Goal: Task Accomplishment & Management: Manage account settings

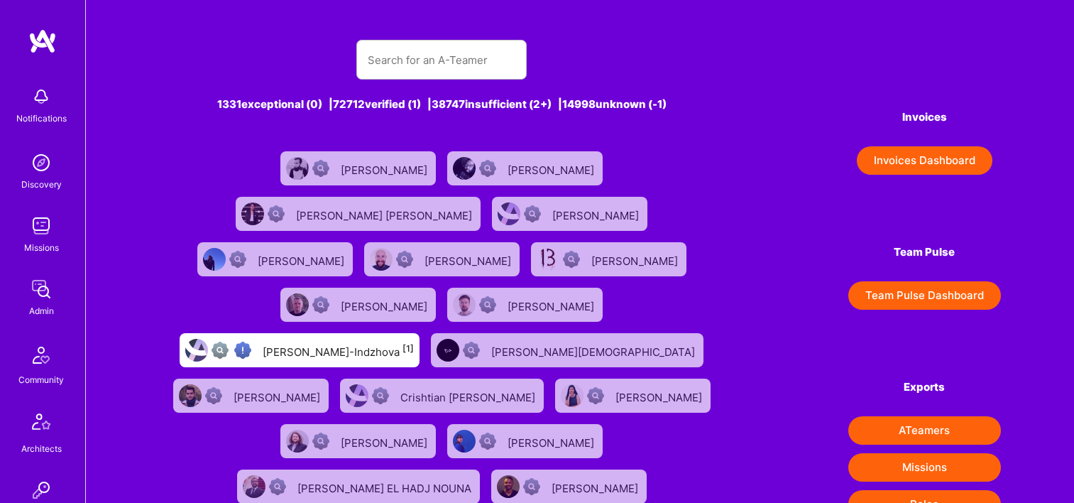
scroll to position [222, 0]
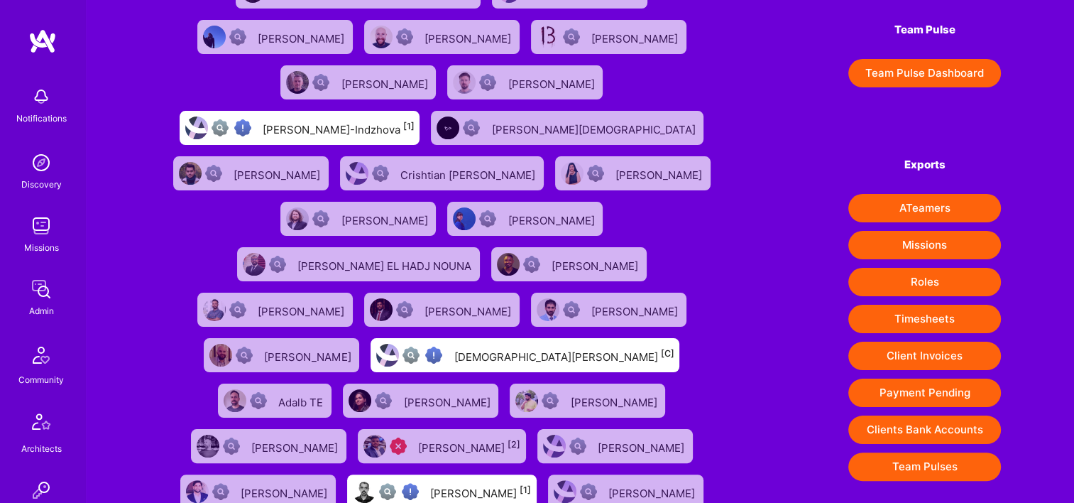
click at [39, 300] on img at bounding box center [41, 289] width 28 height 28
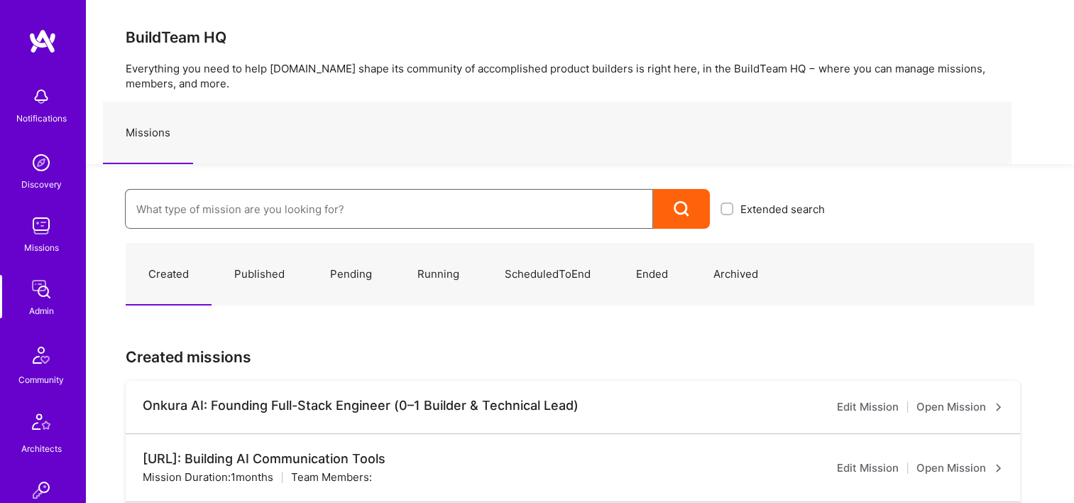
click at [307, 207] on input at bounding box center [389, 209] width 506 height 36
paste input "HCA: P0076387 IRC - Rate Sheet Optimization"
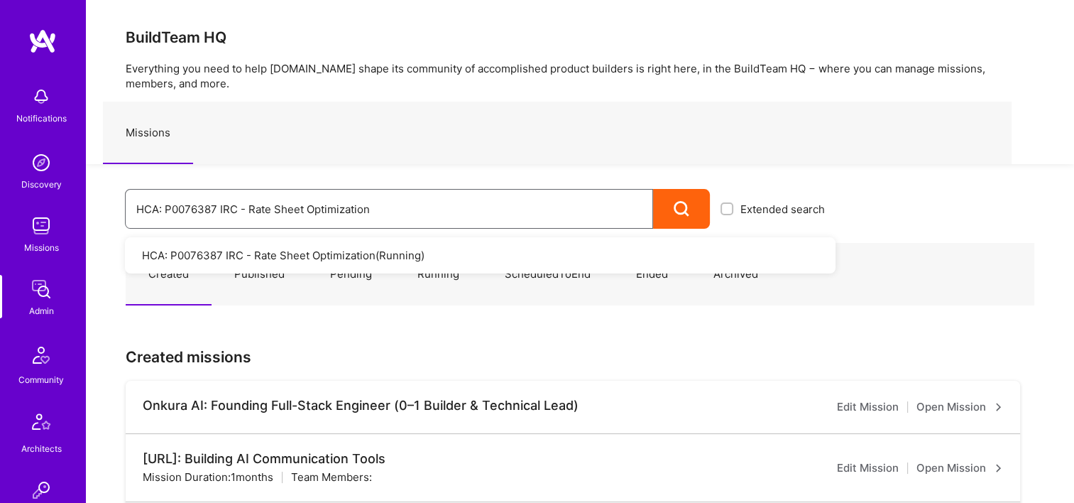
type input "HCA: P0076387 IRC - Rate Sheet Optimization"
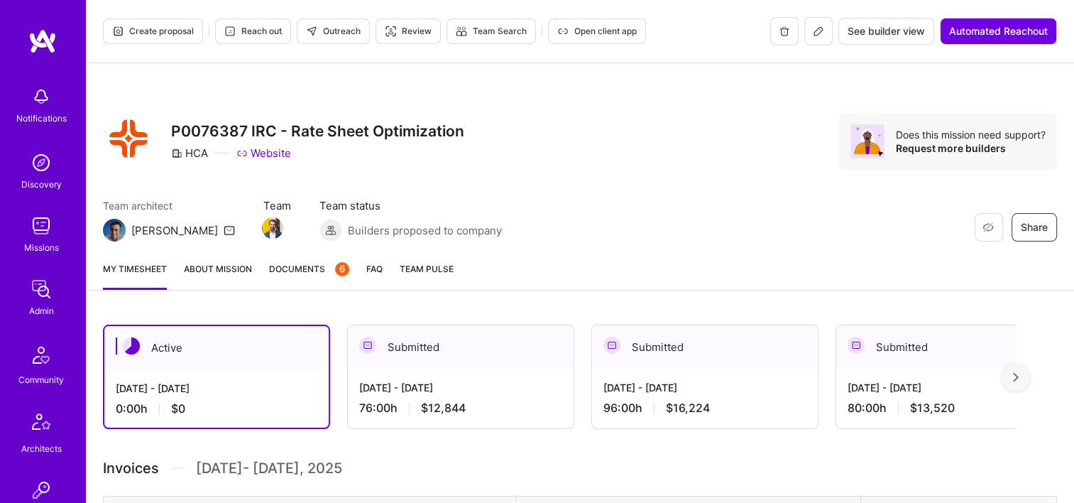
click at [303, 268] on span "Documents 6" at bounding box center [309, 268] width 80 height 15
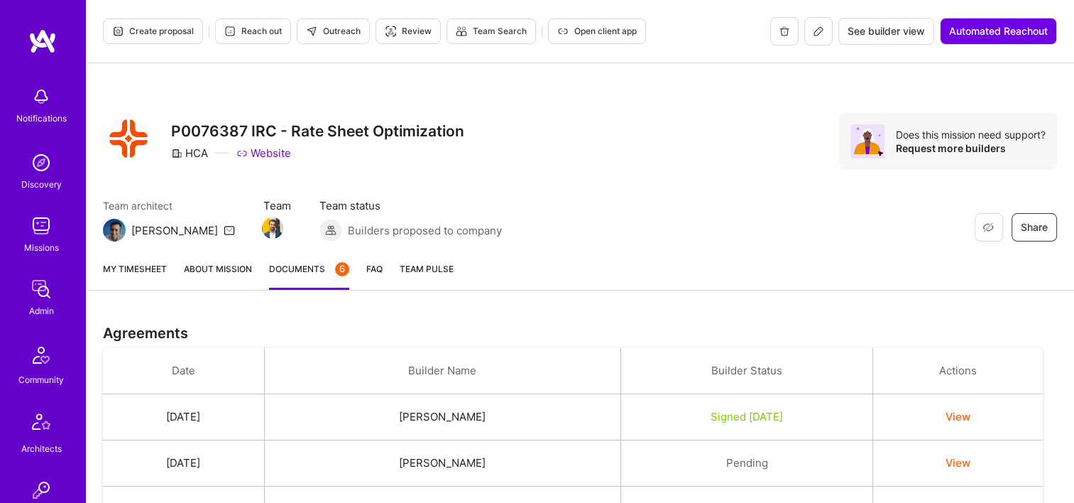
click at [813, 35] on icon at bounding box center [818, 31] width 11 height 11
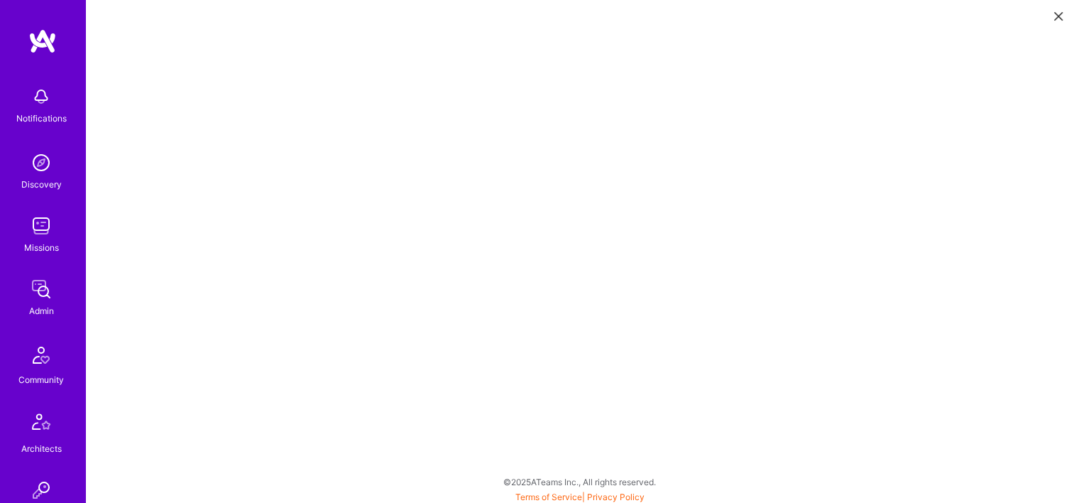
click at [1050, 16] on button at bounding box center [1058, 15] width 17 height 23
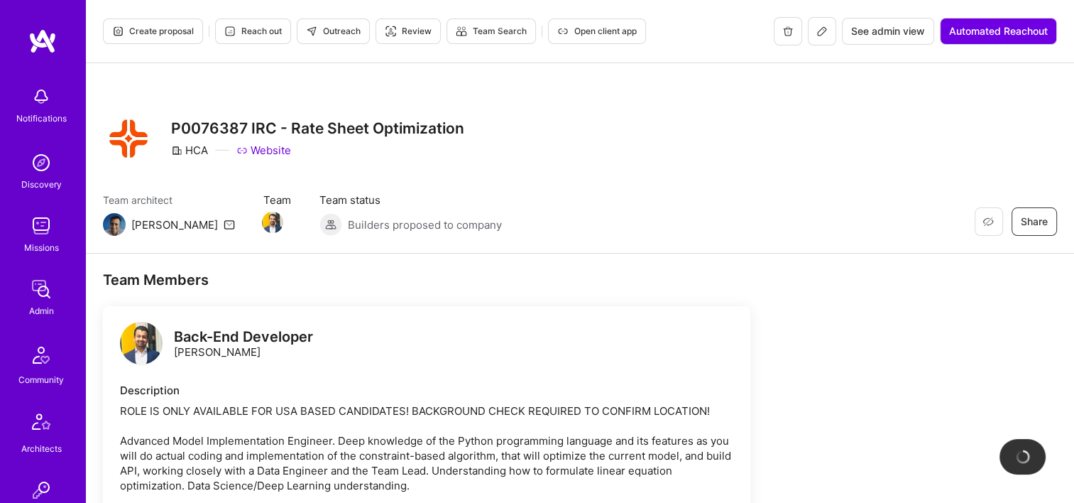
click at [889, 35] on span "See admin view" at bounding box center [888, 31] width 74 height 14
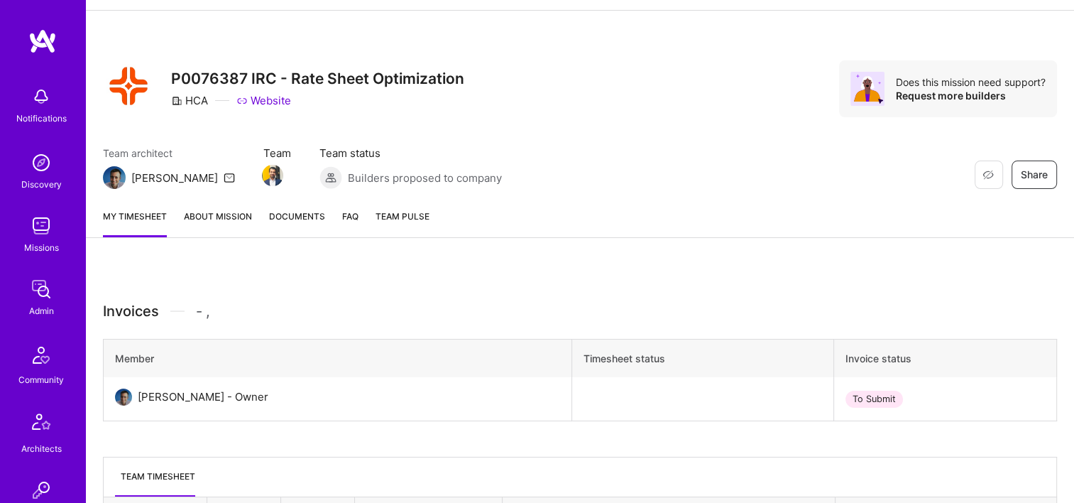
scroll to position [192, 0]
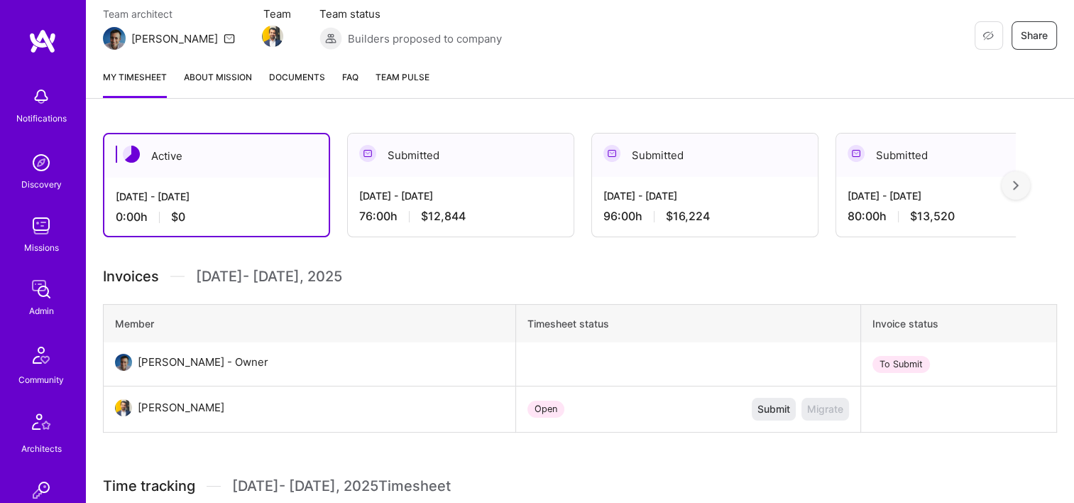
click at [313, 82] on span "Documents" at bounding box center [297, 77] width 56 height 15
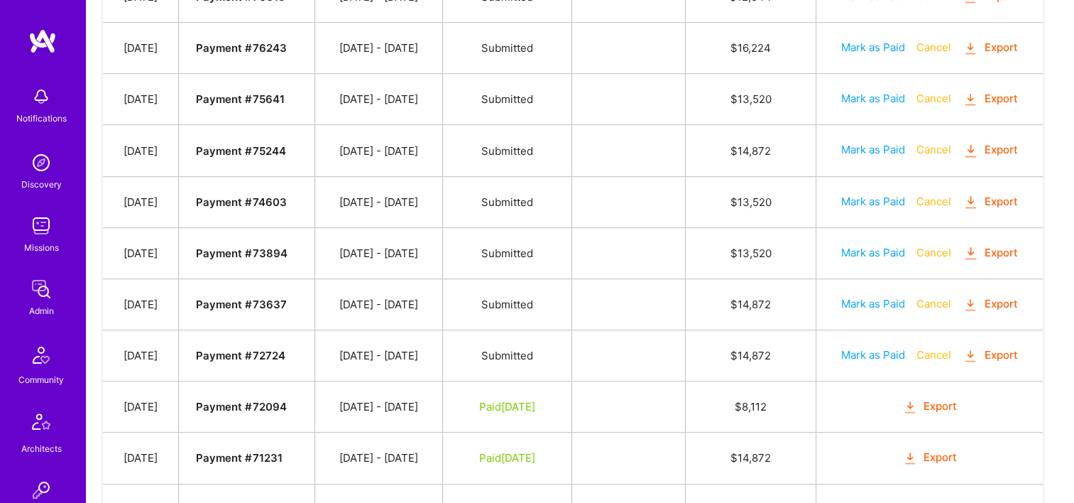
scroll to position [852, 0]
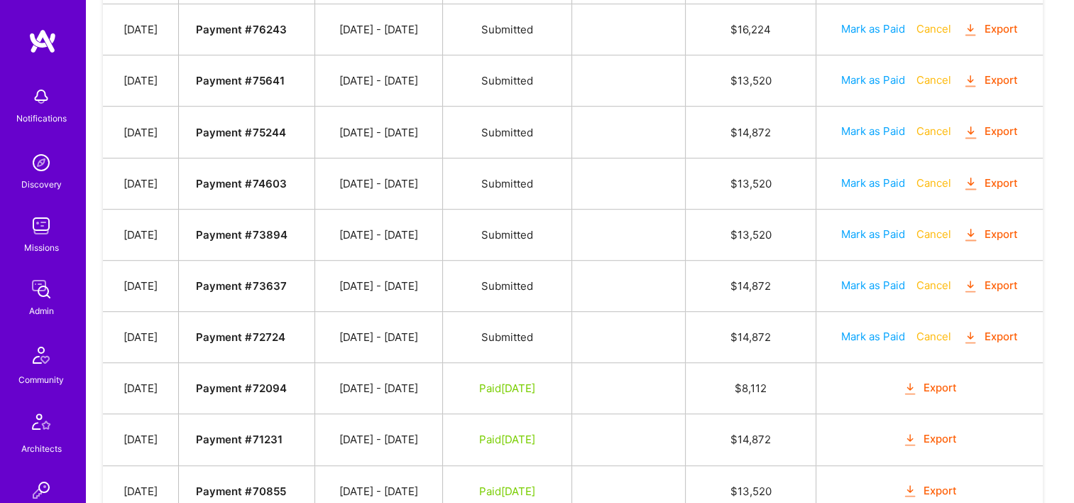
click at [932, 380] on button "Export" at bounding box center [929, 388] width 55 height 16
click at [978, 278] on icon "button" at bounding box center [971, 286] width 16 height 16
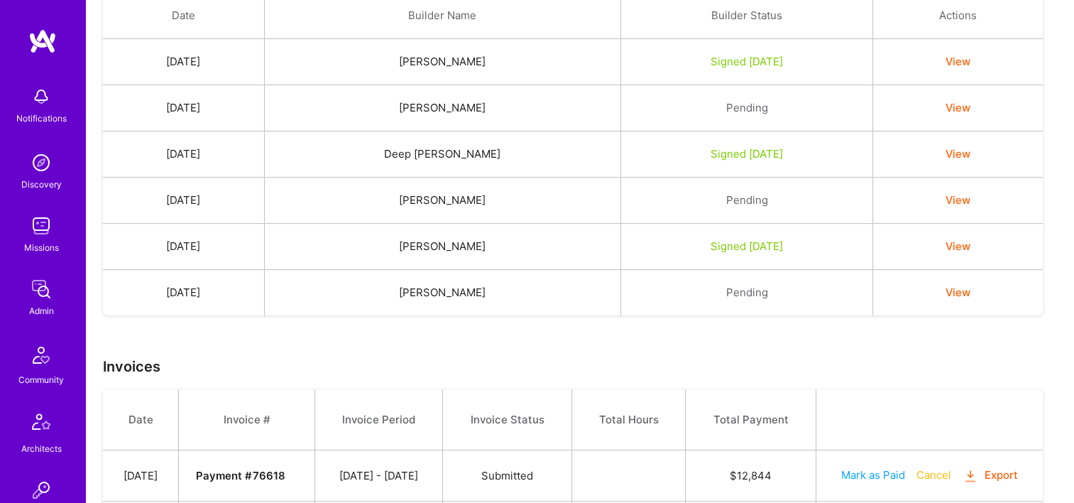
scroll to position [0, 0]
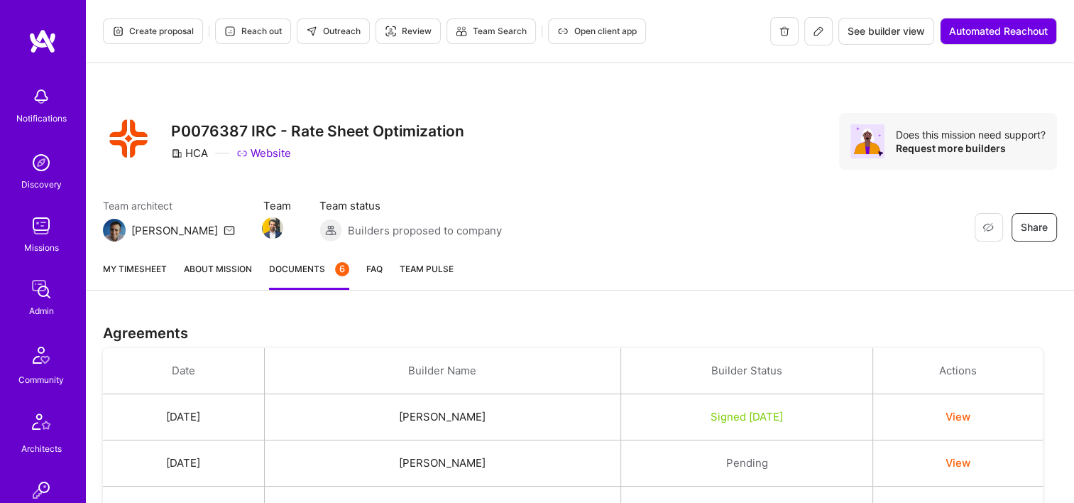
click at [816, 36] on icon at bounding box center [818, 31] width 11 height 11
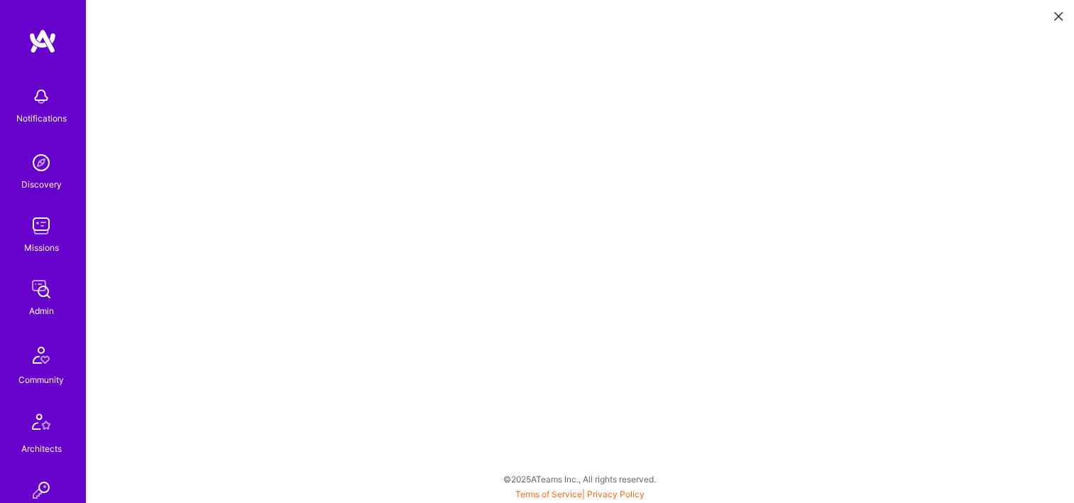
scroll to position [4, 0]
